Goal: Information Seeking & Learning: Learn about a topic

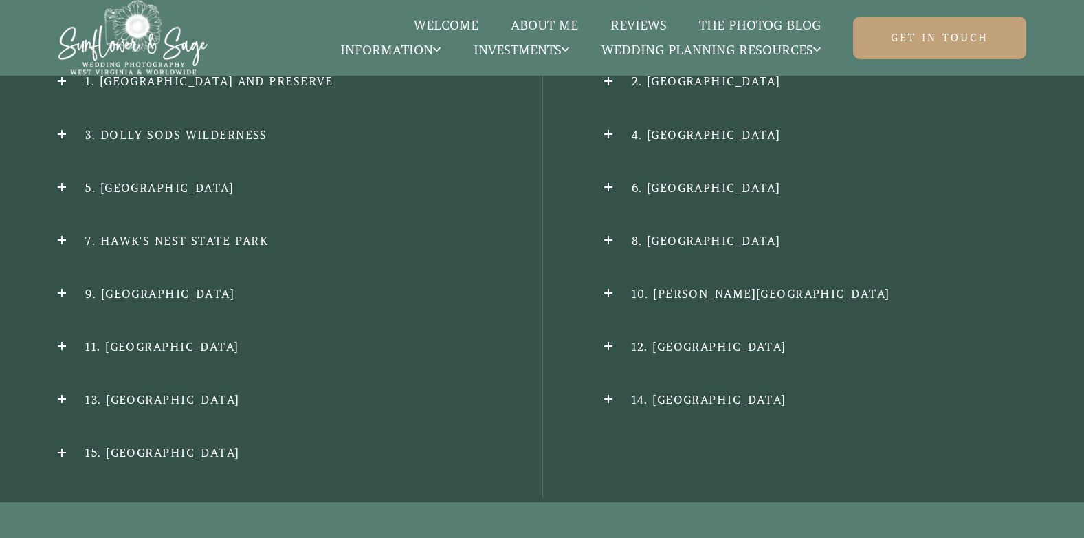
scroll to position [1540, 0]
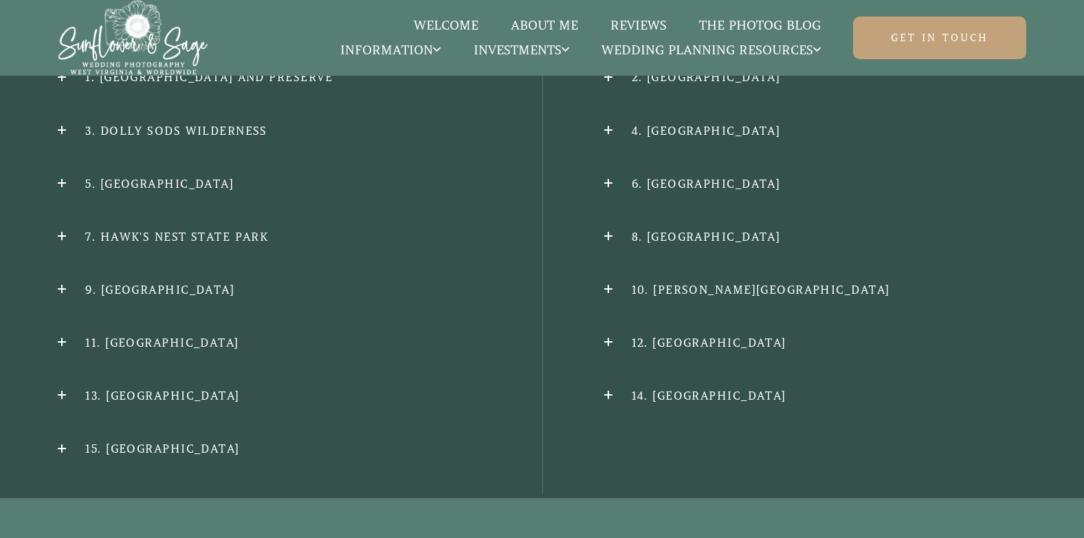
click at [638, 239] on h2 "8. [GEOGRAPHIC_DATA]" at bounding box center [815, 237] width 422 height 14
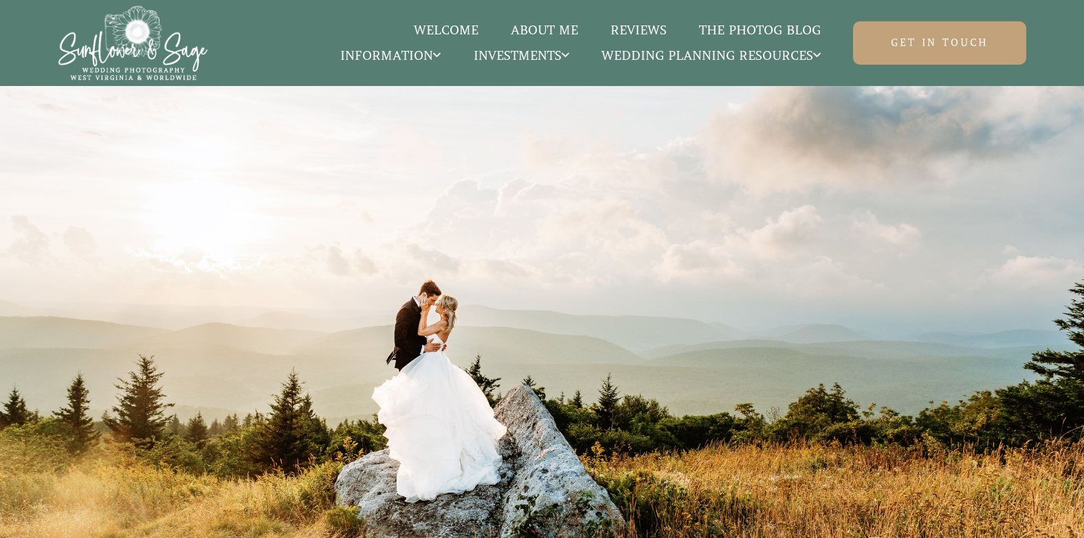
scroll to position [1540, 0]
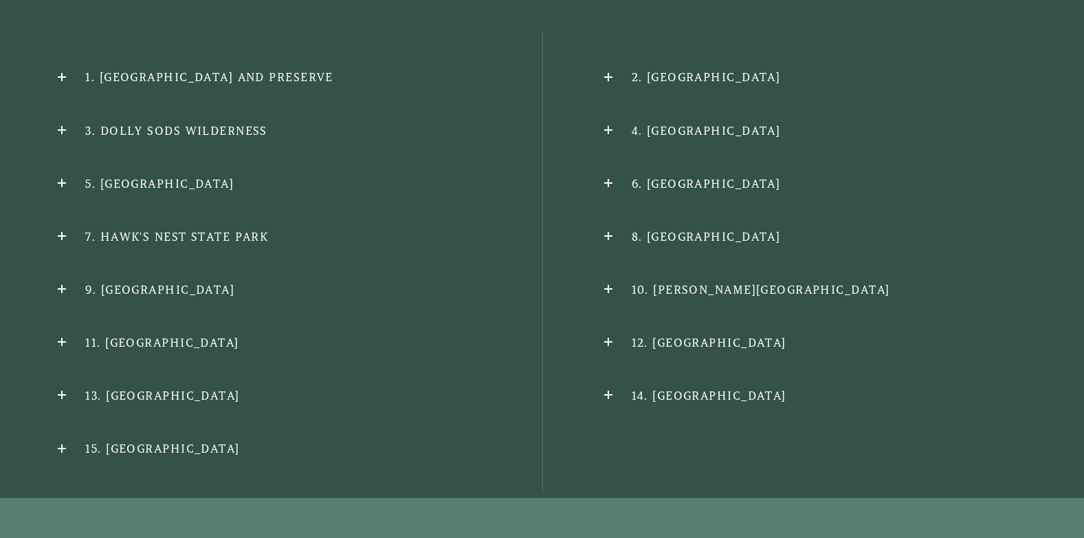
click at [607, 346] on h2 "12. [GEOGRAPHIC_DATA]" at bounding box center [815, 342] width 422 height 14
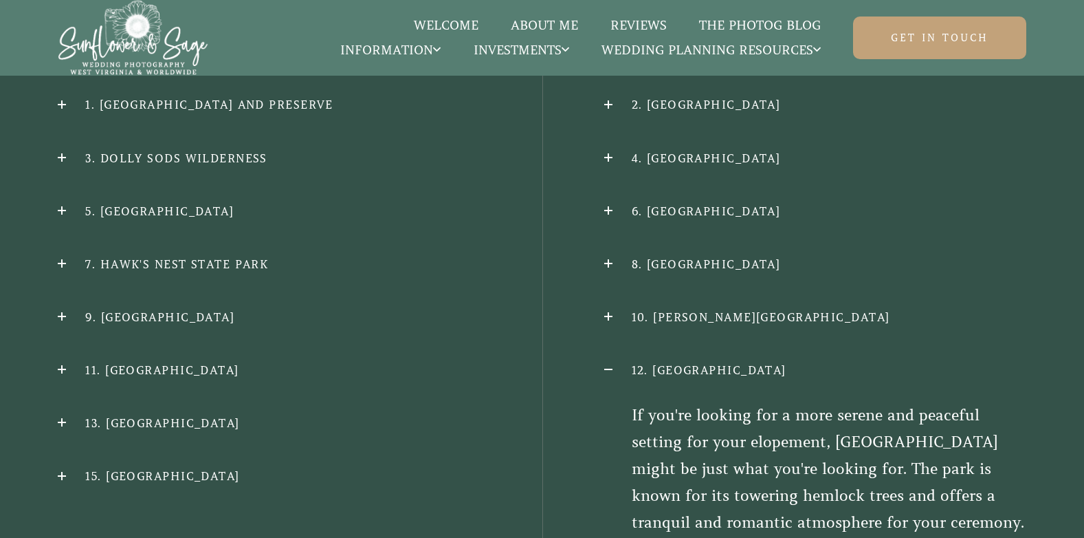
scroll to position [1485, 0]
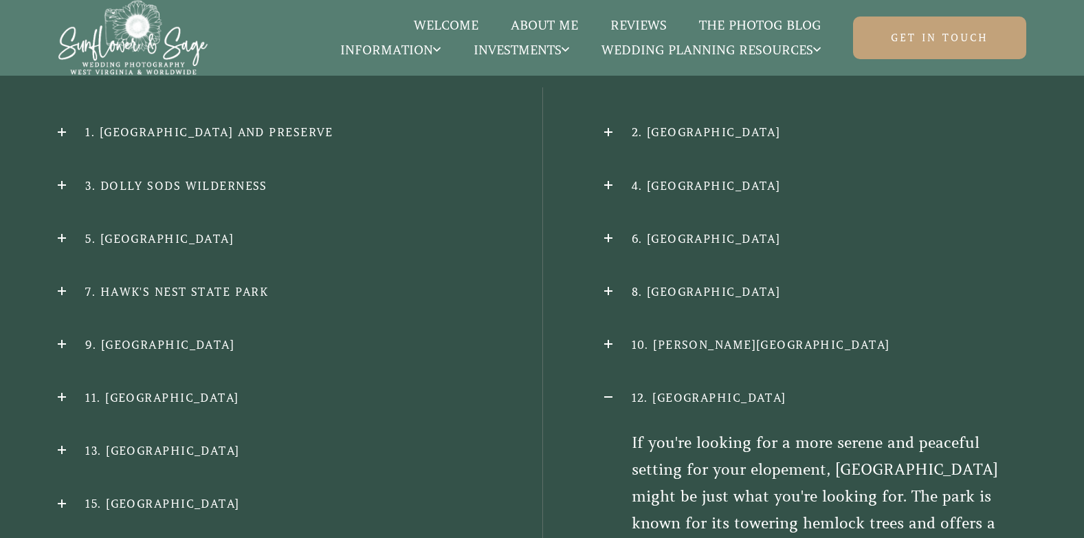
click at [608, 241] on h2 "6. [GEOGRAPHIC_DATA]" at bounding box center [815, 239] width 422 height 14
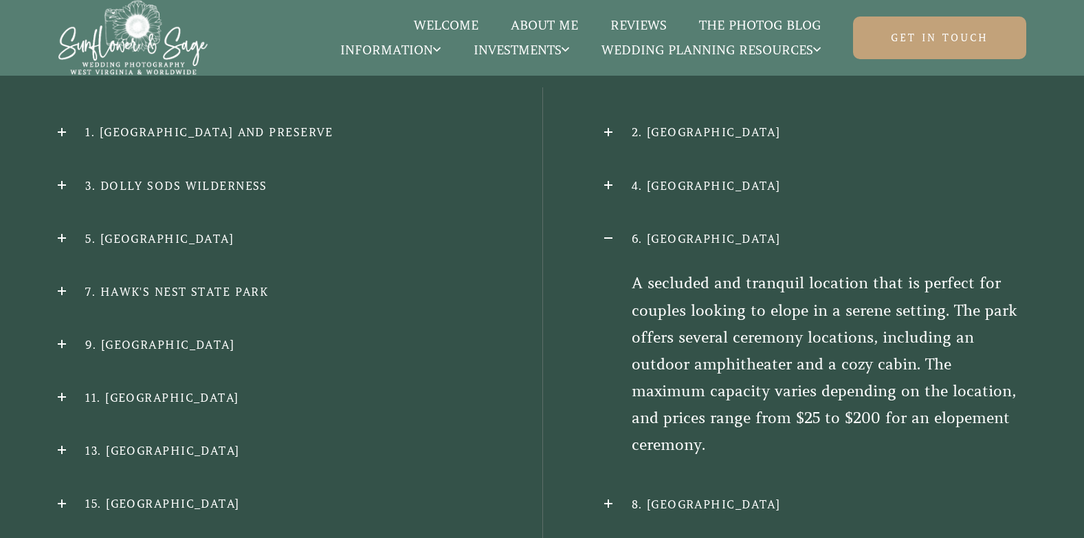
click at [608, 241] on h2 "6. [GEOGRAPHIC_DATA]" at bounding box center [815, 239] width 422 height 14
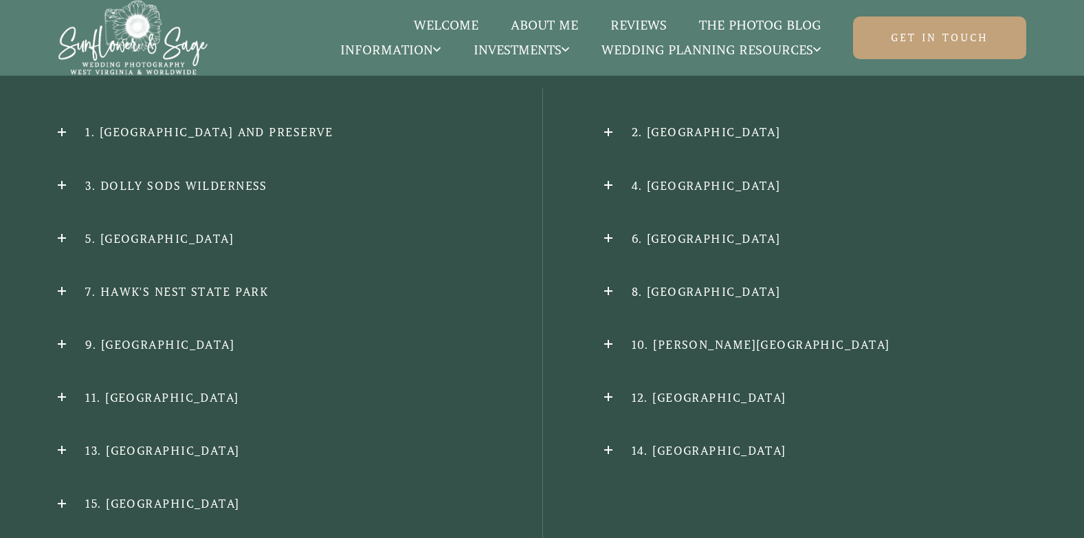
click at [59, 188] on h2 "3. Dolly Sods Wilderness" at bounding box center [269, 186] width 422 height 14
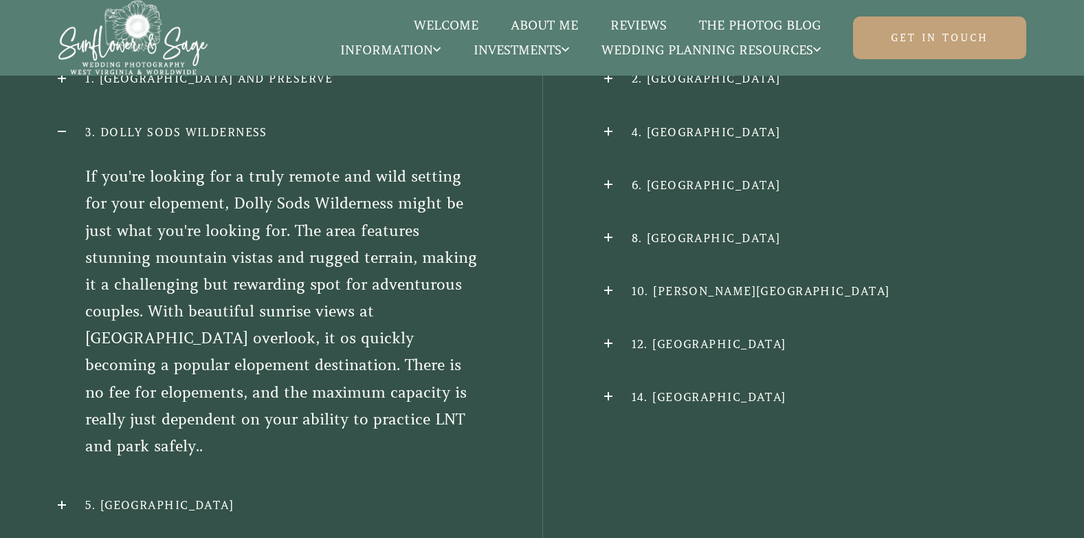
scroll to position [1540, 0]
click at [67, 135] on h2 "3. Dolly Sods Wilderness" at bounding box center [269, 131] width 422 height 14
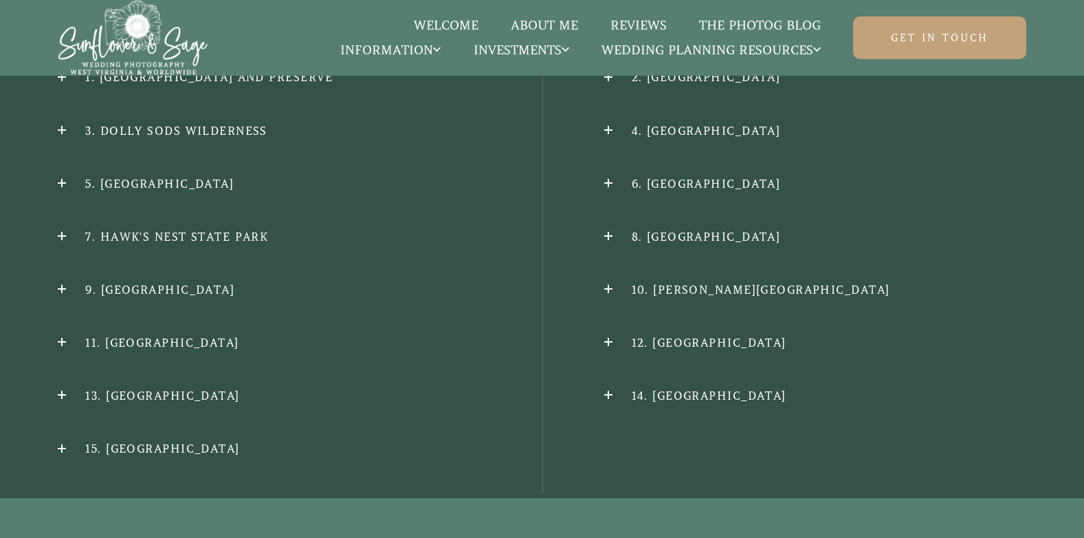
click at [62, 188] on h2 "5. [GEOGRAPHIC_DATA]" at bounding box center [269, 184] width 422 height 14
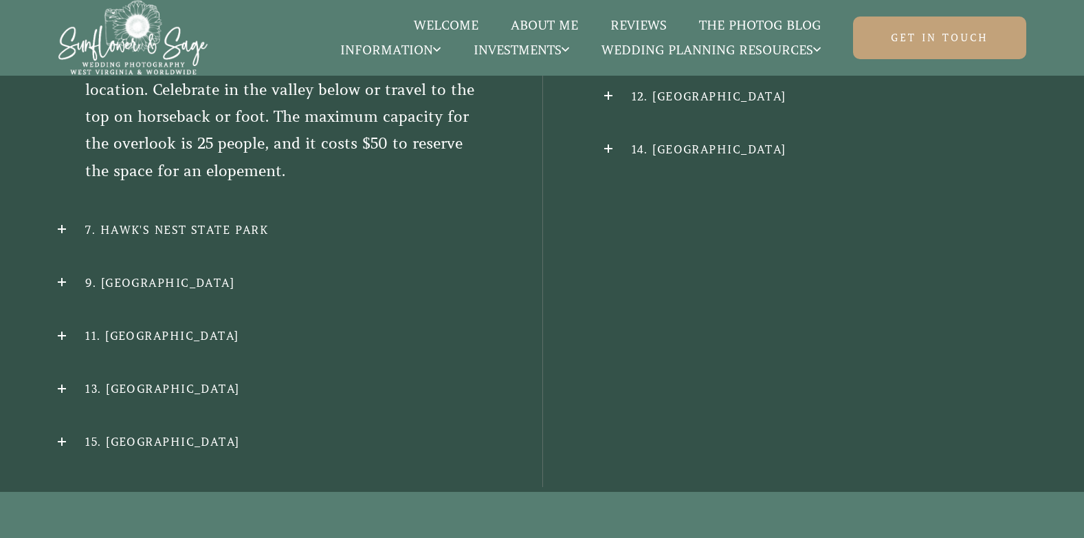
scroll to position [1787, 0]
click at [60, 341] on h2 "11. [GEOGRAPHIC_DATA]" at bounding box center [269, 334] width 422 height 14
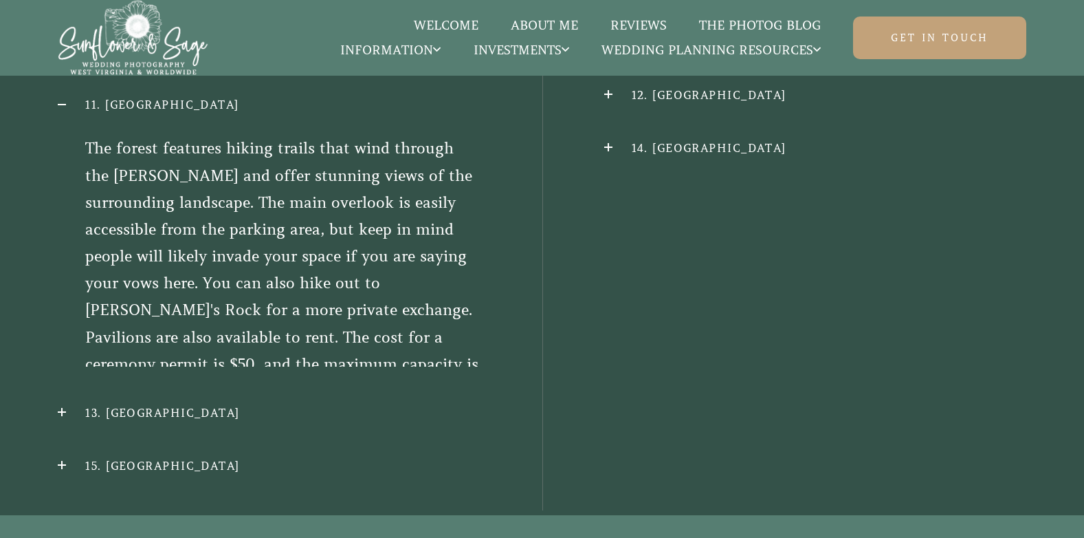
scroll to position [1738, 0]
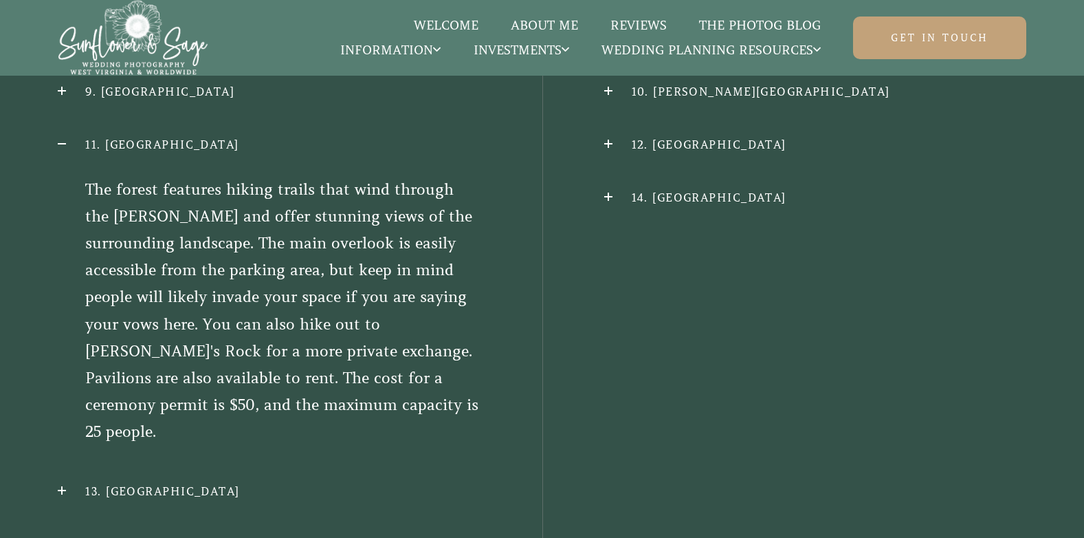
click at [62, 484] on h2 "13. [GEOGRAPHIC_DATA]" at bounding box center [269, 491] width 422 height 14
